Goal: Task Accomplishment & Management: Use online tool/utility

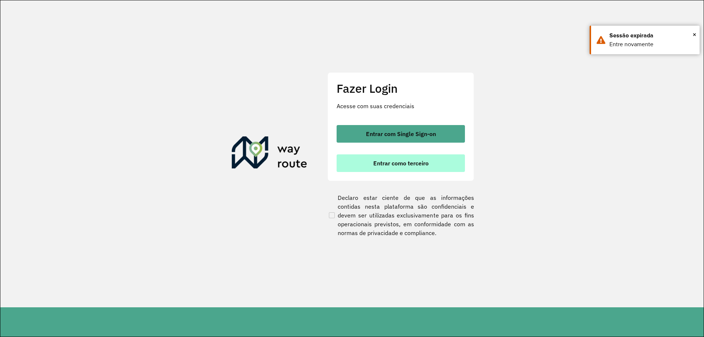
click at [388, 168] on button "Entrar como terceiro" at bounding box center [401, 163] width 128 height 18
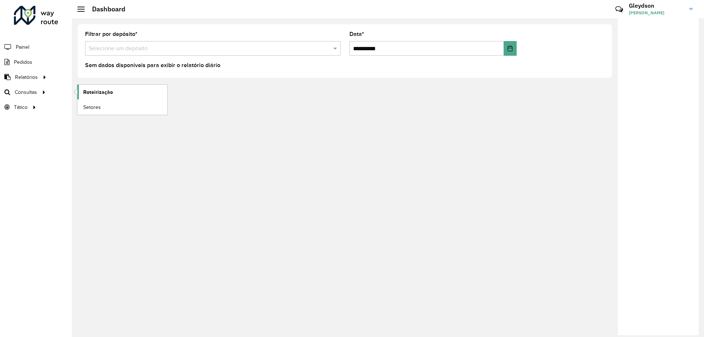
click at [134, 95] on link "Roteirização" at bounding box center [122, 92] width 90 height 15
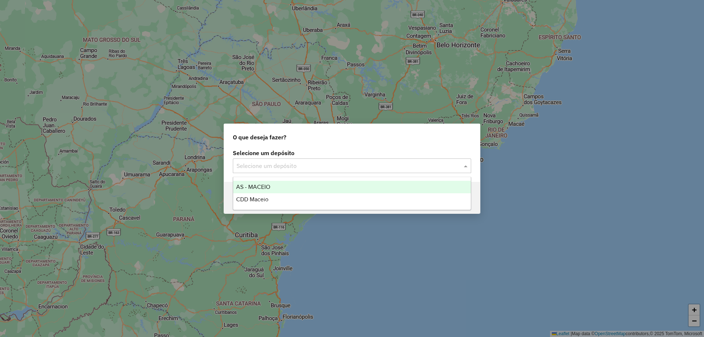
click at [460, 165] on div at bounding box center [352, 166] width 238 height 10
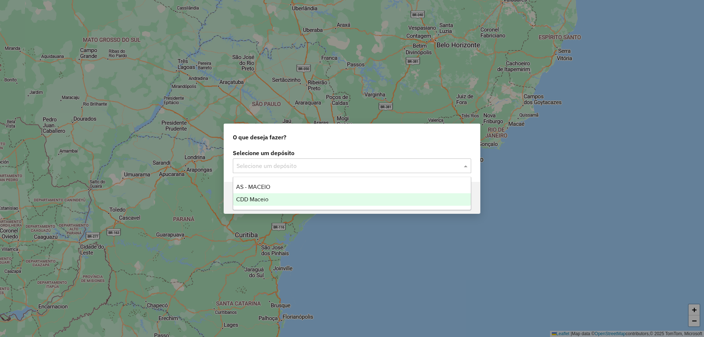
click at [316, 202] on div "CDD Maceio" at bounding box center [352, 199] width 238 height 12
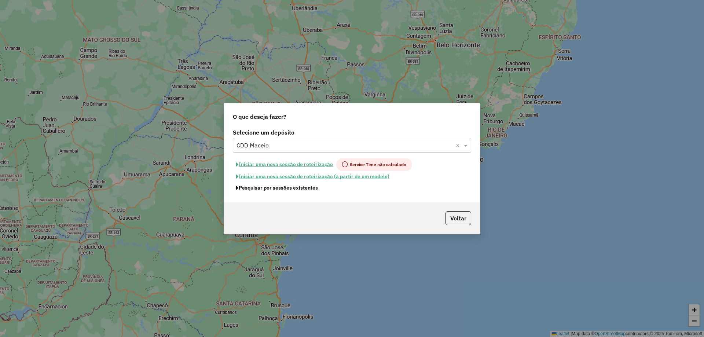
click at [292, 191] on button "Pesquisar por sessões existentes" at bounding box center [277, 187] width 88 height 11
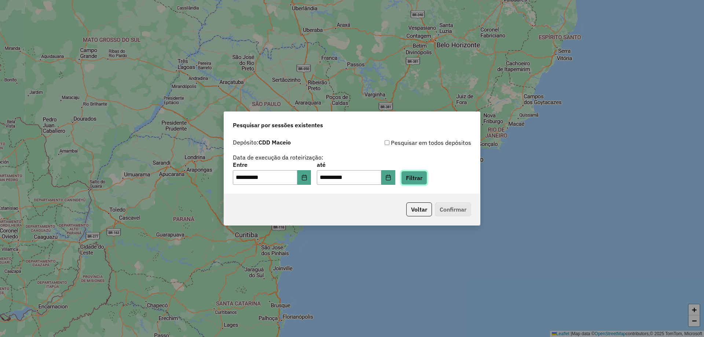
click at [424, 178] on button "Filtrar" at bounding box center [414, 178] width 26 height 14
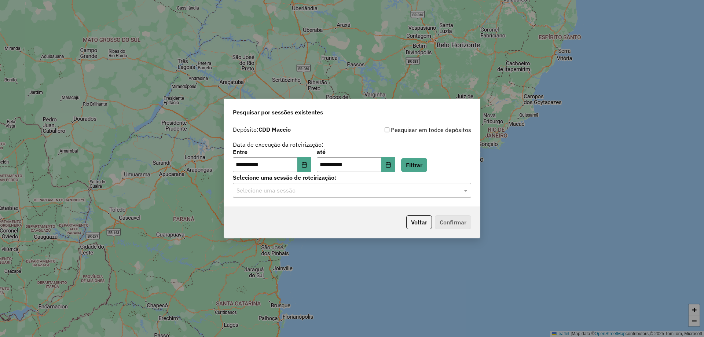
click at [322, 192] on input "text" at bounding box center [345, 190] width 216 height 9
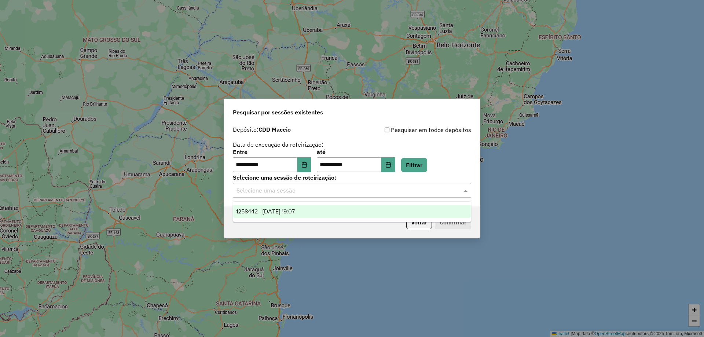
click at [295, 213] on span "1258442 - [DATE] 19:07" at bounding box center [265, 211] width 59 height 6
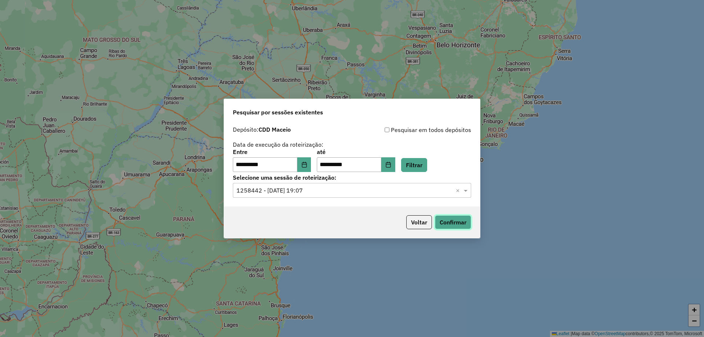
click at [448, 223] on button "Confirmar" at bounding box center [453, 222] width 36 height 14
click at [311, 167] on button "Choose Date" at bounding box center [304, 164] width 14 height 15
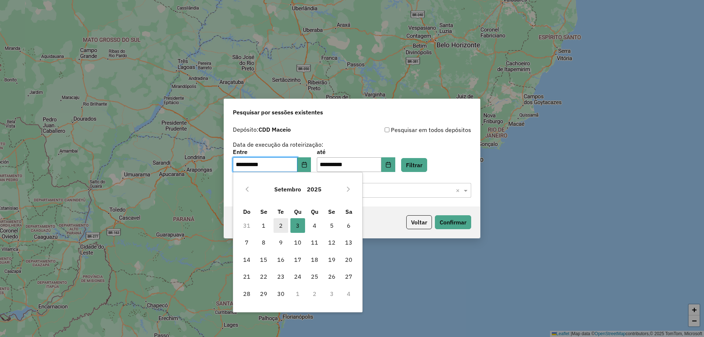
click at [281, 224] on span "2" at bounding box center [281, 225] width 15 height 15
type input "**********"
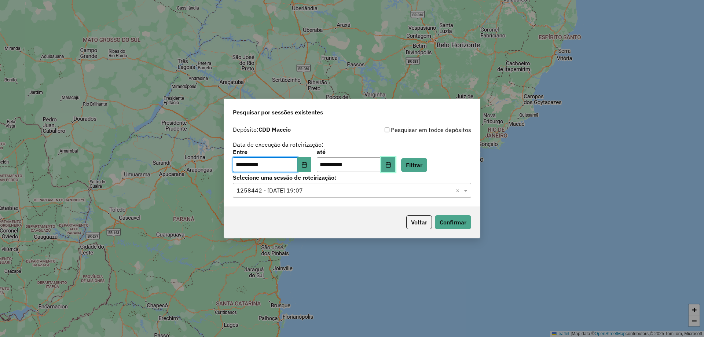
click at [395, 165] on button "Choose Date" at bounding box center [388, 164] width 14 height 15
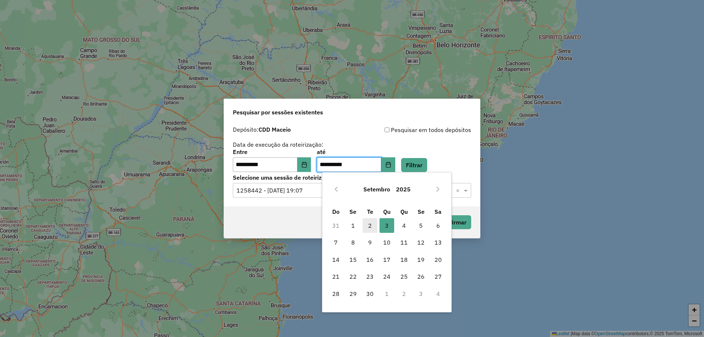
click at [375, 223] on span "2" at bounding box center [370, 225] width 15 height 15
type input "**********"
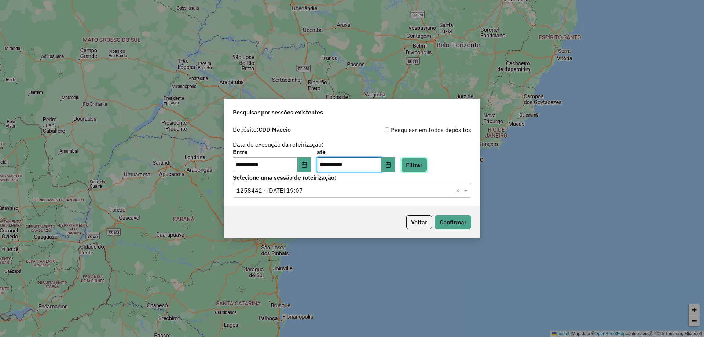
click at [424, 164] on button "Filtrar" at bounding box center [414, 165] width 26 height 14
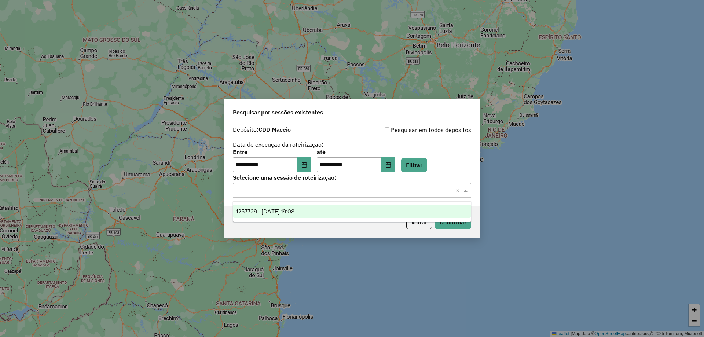
click at [425, 191] on input "text" at bounding box center [345, 190] width 216 height 9
click at [271, 216] on div "1257729 - [DATE] 19:08" at bounding box center [352, 211] width 238 height 12
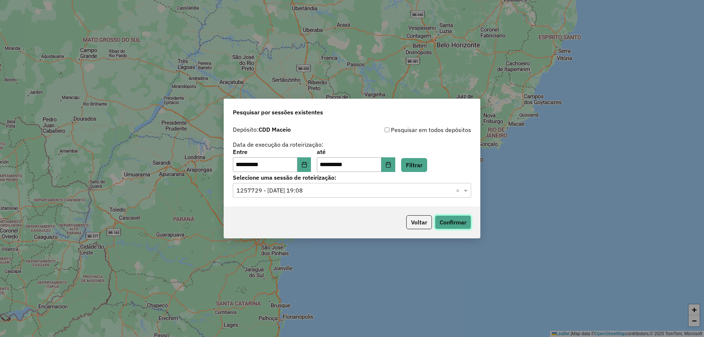
click at [451, 224] on button "Confirmar" at bounding box center [453, 222] width 36 height 14
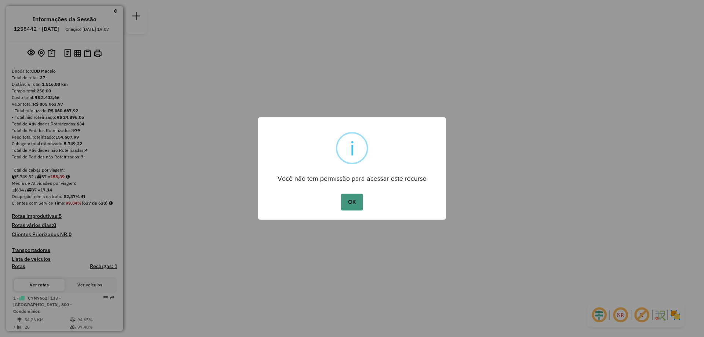
click at [347, 202] on button "OK" at bounding box center [352, 202] width 22 height 17
click at [355, 205] on button "OK" at bounding box center [352, 202] width 22 height 17
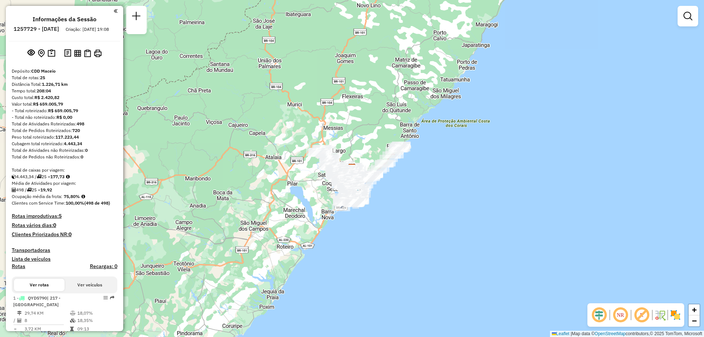
scroll to position [457, 0]
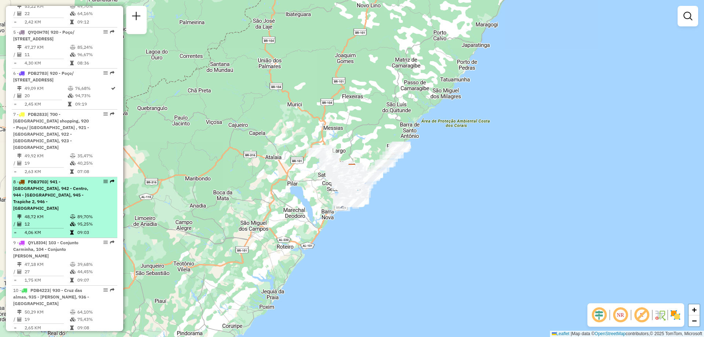
select select "**********"
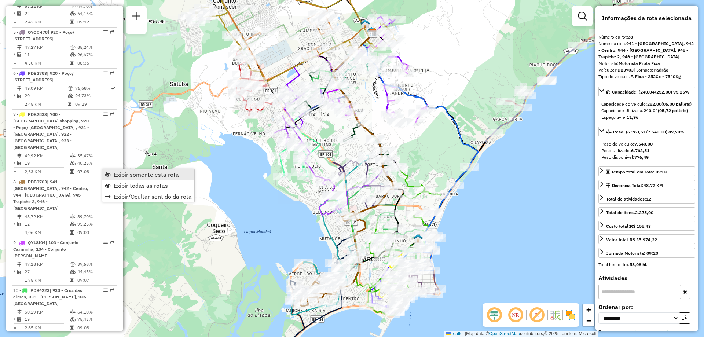
click at [121, 173] on span "Exibir somente esta rota" at bounding box center [146, 175] width 65 height 6
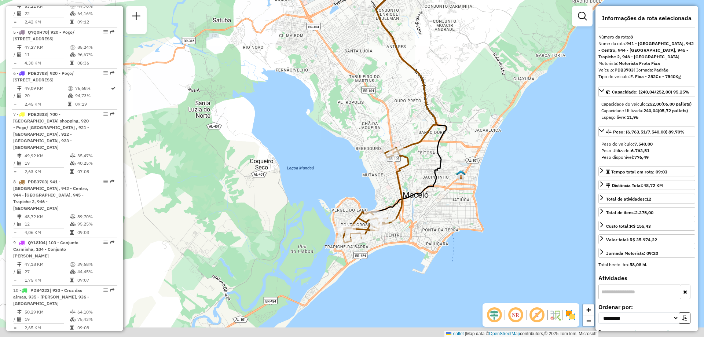
drag, startPoint x: 265, startPoint y: 203, endPoint x: 308, endPoint y: 139, distance: 77.2
click at [308, 139] on div "Janela de atendimento Grade de atendimento Capacidade Transportadoras Veículos …" at bounding box center [352, 168] width 704 height 337
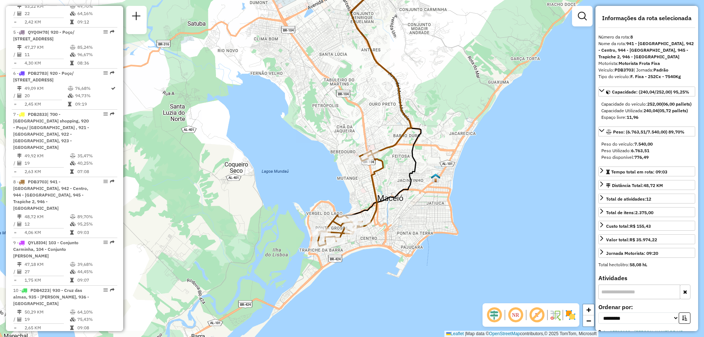
drag, startPoint x: 355, startPoint y: 177, endPoint x: 337, endPoint y: 178, distance: 18.4
click at [337, 178] on div "Janela de atendimento Grade de atendimento Capacidade Transportadoras Veículos …" at bounding box center [352, 168] width 704 height 337
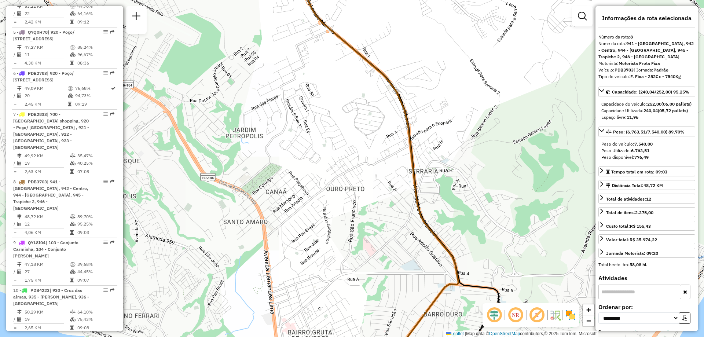
scroll to position [212, 0]
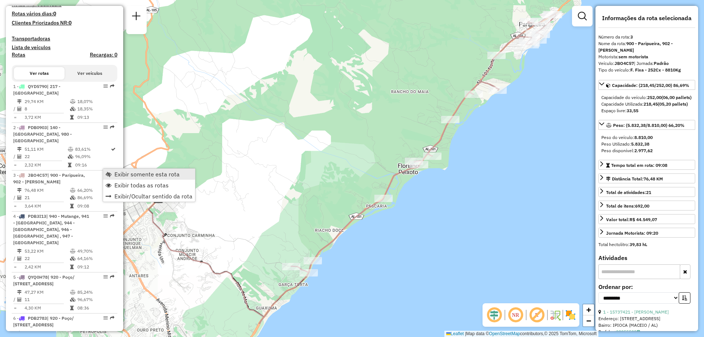
click at [130, 173] on span "Exibir somente esta rota" at bounding box center [146, 174] width 65 height 6
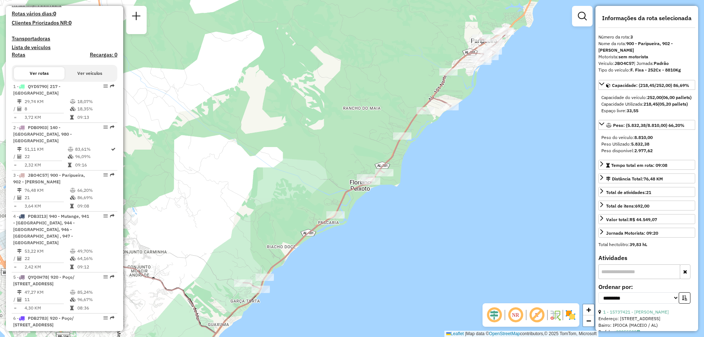
drag, startPoint x: 346, startPoint y: 158, endPoint x: 306, endPoint y: 171, distance: 42.6
click at [306, 171] on div "Janela de atendimento Grade de atendimento Capacidade Transportadoras Veículos …" at bounding box center [352, 168] width 704 height 337
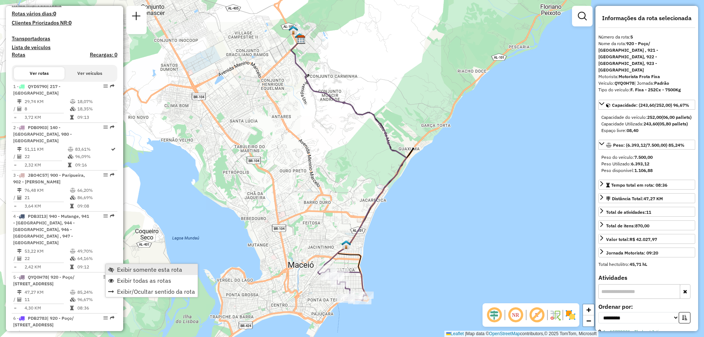
click at [142, 270] on span "Exibir somente esta rota" at bounding box center [149, 270] width 65 height 6
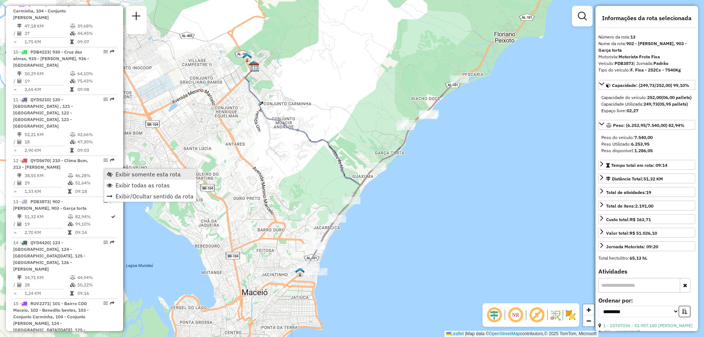
click at [130, 174] on span "Exibir somente esta rota" at bounding box center [148, 174] width 65 height 6
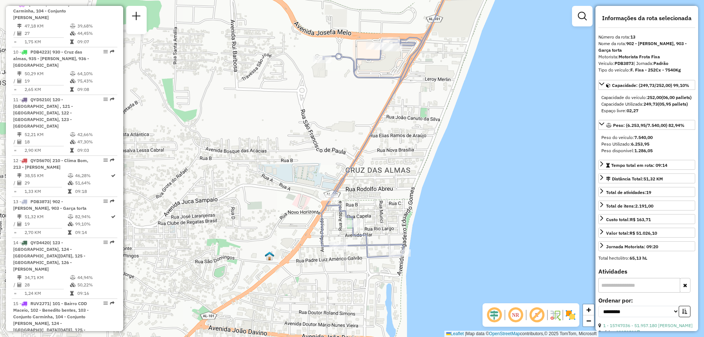
scroll to position [253, 0]
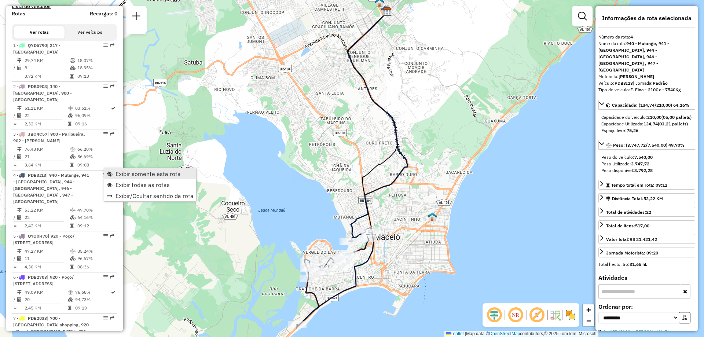
click at [151, 175] on span "Exibir somente esta rota" at bounding box center [148, 174] width 65 height 6
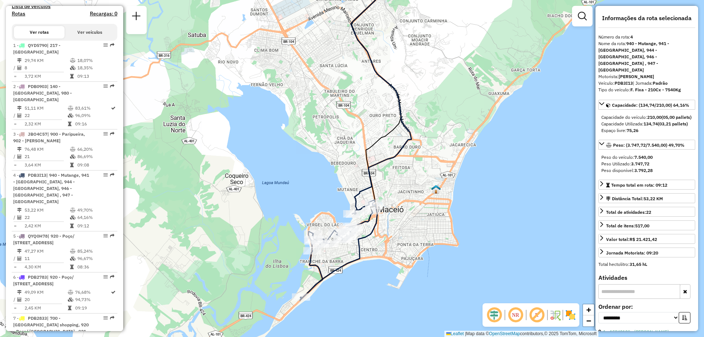
drag, startPoint x: 283, startPoint y: 216, endPoint x: 287, endPoint y: 189, distance: 27.8
click at [287, 189] on div "Janela de atendimento Grade de atendimento Capacidade Transportadoras Veículos …" at bounding box center [352, 168] width 704 height 337
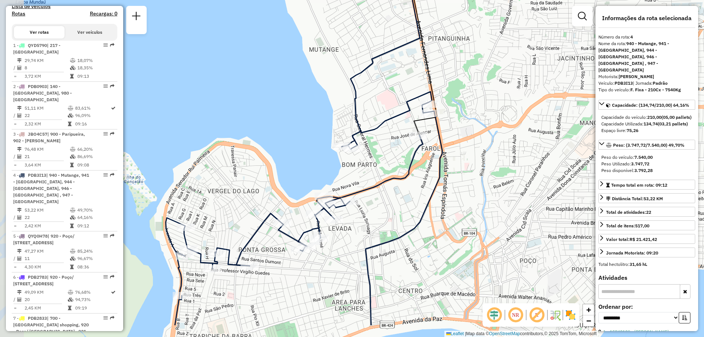
drag, startPoint x: 297, startPoint y: 273, endPoint x: 345, endPoint y: 238, distance: 59.5
click at [345, 238] on div "Janela de atendimento Grade de atendimento Capacidade Transportadoras Veículos …" at bounding box center [352, 168] width 704 height 337
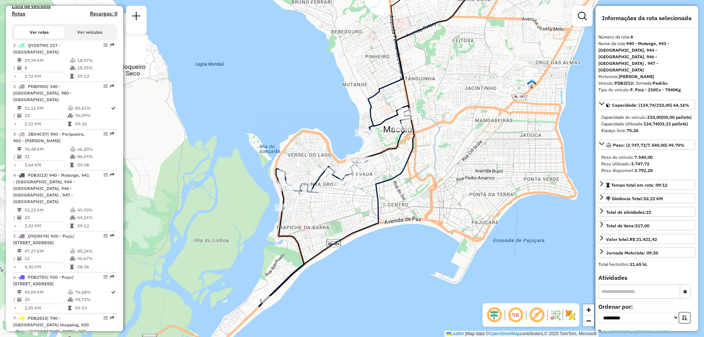
drag, startPoint x: 444, startPoint y: 263, endPoint x: 414, endPoint y: 205, distance: 64.8
click at [414, 205] on div "Janela de atendimento Grade de atendimento Capacidade Transportadoras Veículos …" at bounding box center [352, 168] width 704 height 337
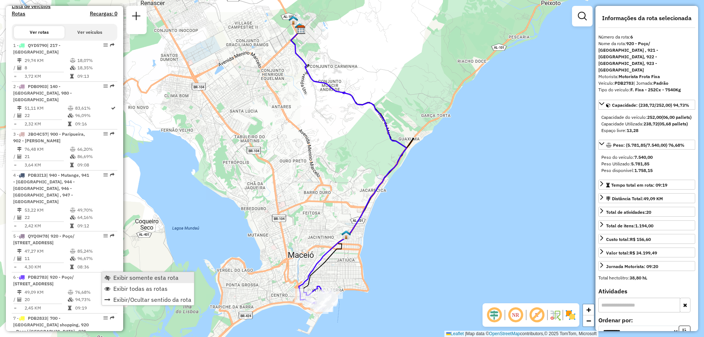
click at [126, 278] on span "Exibir somente esta rota" at bounding box center [145, 278] width 65 height 6
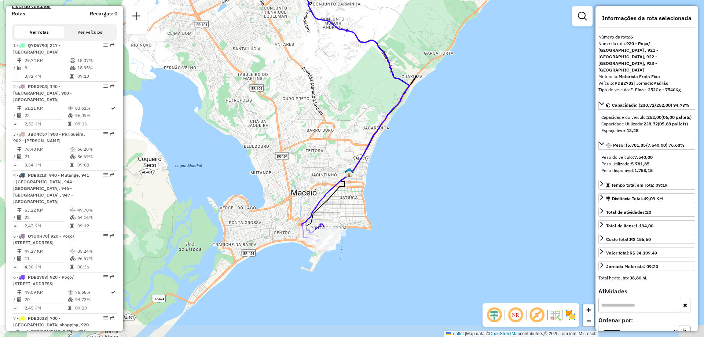
drag, startPoint x: 262, startPoint y: 274, endPoint x: 265, endPoint y: 212, distance: 62.4
click at [265, 212] on div "Janela de atendimento Grade de atendimento Capacidade Transportadoras Veículos …" at bounding box center [352, 168] width 704 height 337
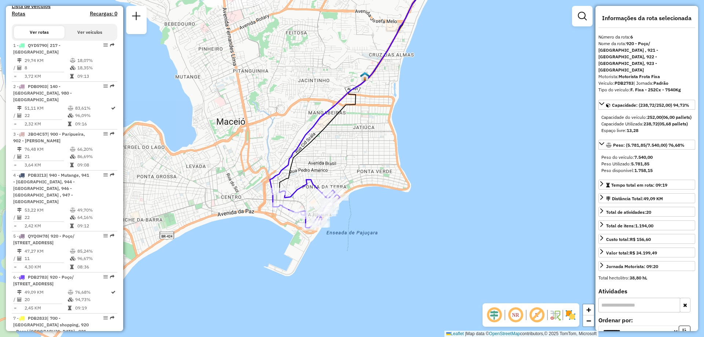
drag, startPoint x: 352, startPoint y: 246, endPoint x: 402, endPoint y: 224, distance: 54.2
click at [402, 224] on div "Janela de atendimento Grade de atendimento Capacidade Transportadoras Veículos …" at bounding box center [352, 168] width 704 height 337
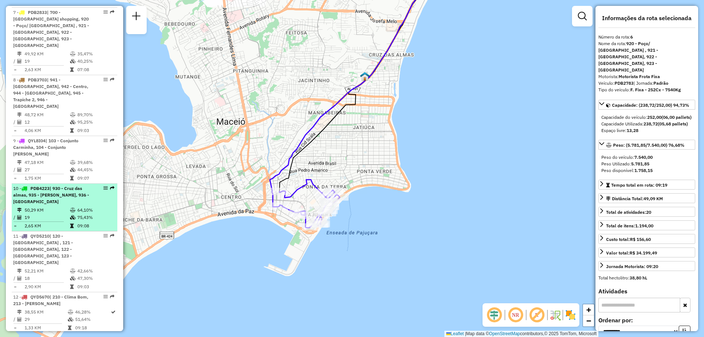
drag, startPoint x: 106, startPoint y: 168, endPoint x: 102, endPoint y: 171, distance: 5.0
drag, startPoint x: 102, startPoint y: 171, endPoint x: 102, endPoint y: 167, distance: 3.7
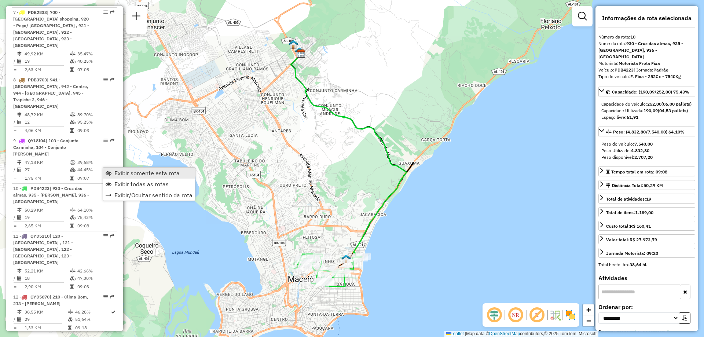
click at [152, 170] on span "Exibir somente esta rota" at bounding box center [146, 173] width 65 height 6
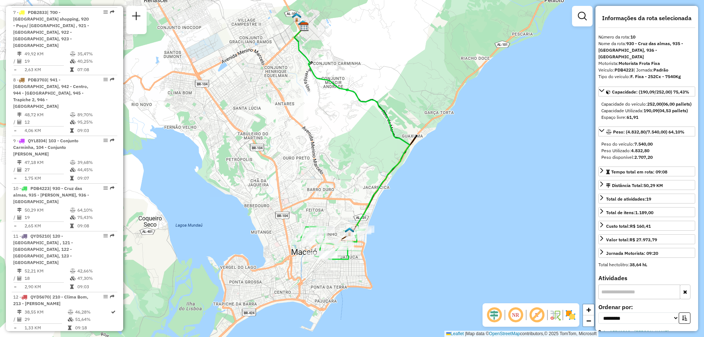
drag, startPoint x: 239, startPoint y: 201, endPoint x: 244, endPoint y: 164, distance: 37.7
click at [244, 164] on div "Janela de atendimento Grade de atendimento Capacidade Transportadoras Veículos …" at bounding box center [352, 168] width 704 height 337
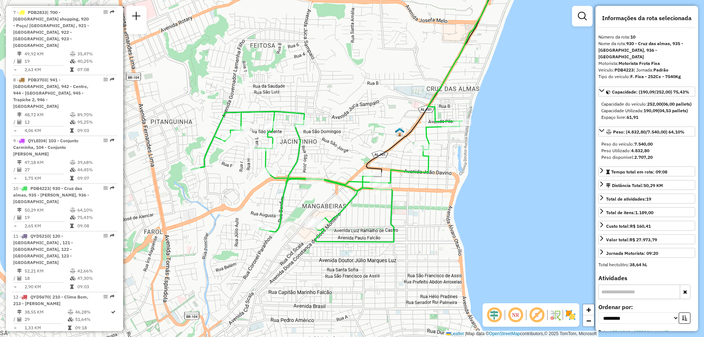
drag, startPoint x: 339, startPoint y: 242, endPoint x: 414, endPoint y: 216, distance: 80.2
click at [414, 216] on div "Janela de atendimento Grade de atendimento Capacidade Transportadoras Veículos …" at bounding box center [352, 168] width 704 height 337
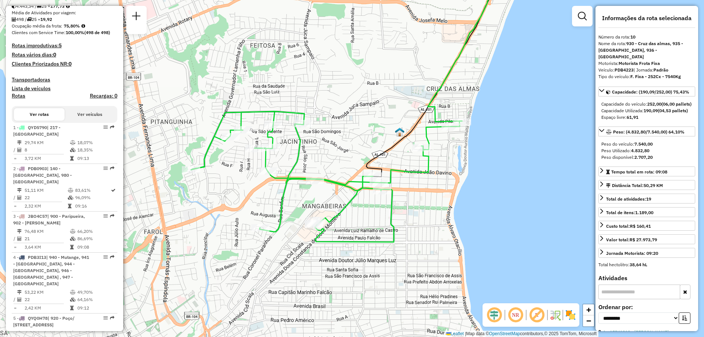
scroll to position [1233, 0]
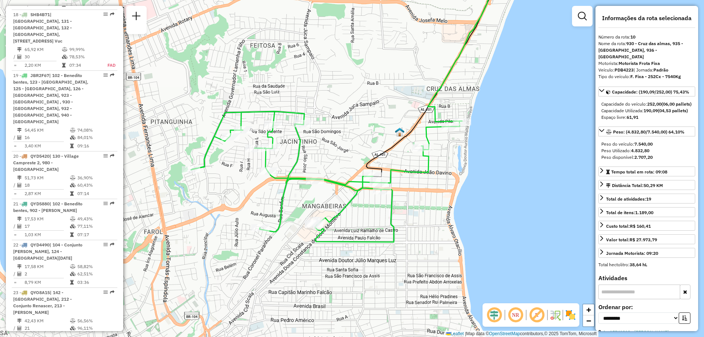
drag, startPoint x: 101, startPoint y: 233, endPoint x: 105, endPoint y: 235, distance: 4.5
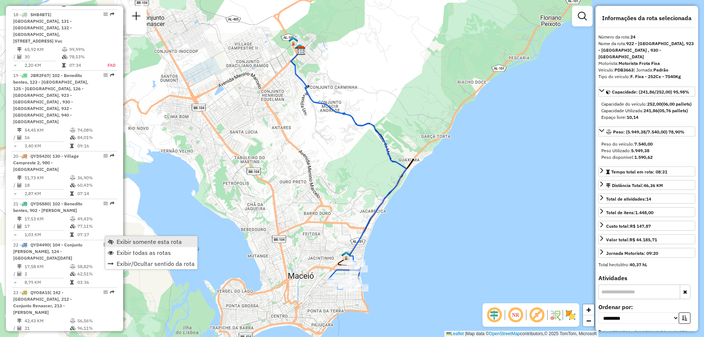
click at [128, 241] on span "Exibir somente esta rota" at bounding box center [149, 242] width 65 height 6
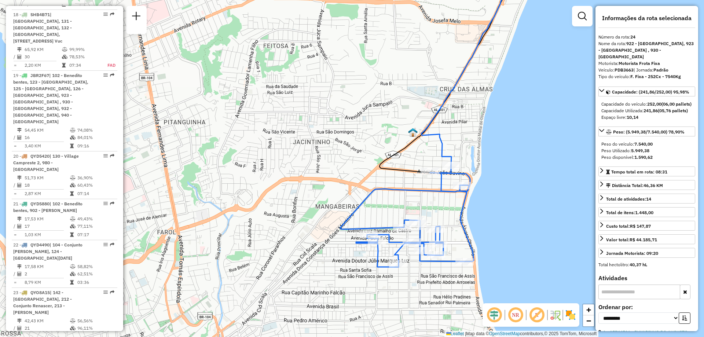
scroll to position [654, 0]
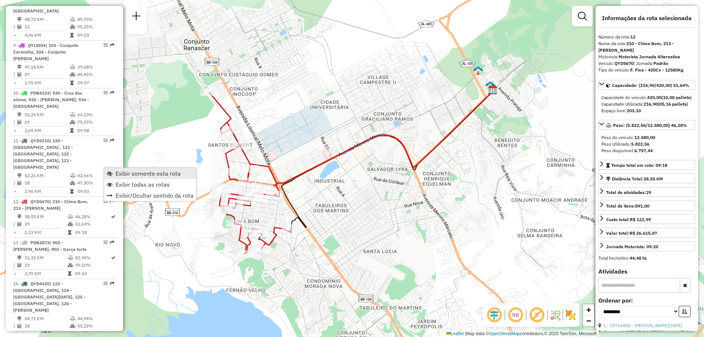
click at [142, 172] on span "Exibir somente esta rota" at bounding box center [148, 174] width 65 height 6
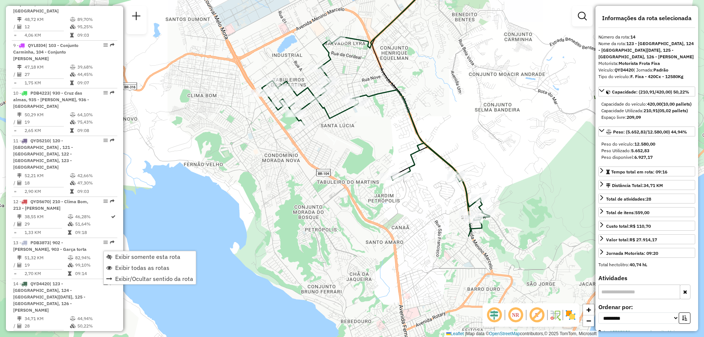
drag, startPoint x: 380, startPoint y: 289, endPoint x: 403, endPoint y: 217, distance: 75.5
click at [403, 217] on div "Janela de atendimento Grade de atendimento Capacidade Transportadoras Veículos …" at bounding box center [352, 168] width 704 height 337
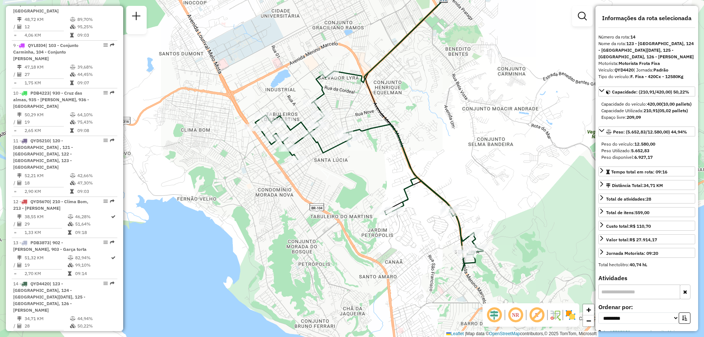
drag, startPoint x: 367, startPoint y: 175, endPoint x: 360, endPoint y: 209, distance: 35.1
click at [360, 209] on div "Janela de atendimento Grade de atendimento Capacidade Transportadoras Veículos …" at bounding box center [352, 168] width 704 height 337
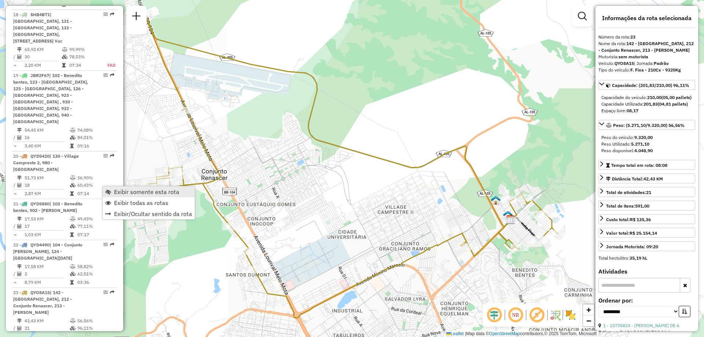
click at [127, 189] on span "Exibir somente esta rota" at bounding box center [146, 192] width 65 height 6
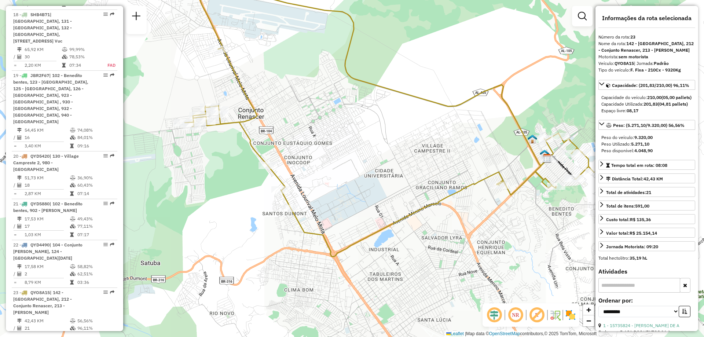
drag, startPoint x: 265, startPoint y: 222, endPoint x: 298, endPoint y: 163, distance: 67.2
click at [298, 163] on div "Janela de atendimento Grade de atendimento Capacidade Transportadoras Veículos …" at bounding box center [352, 168] width 704 height 337
